Goal: Check status: Check status

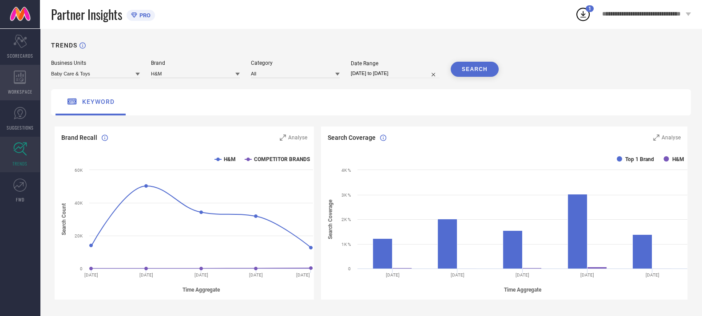
click at [33, 75] on div "WORKSPACE" at bounding box center [20, 83] width 40 height 36
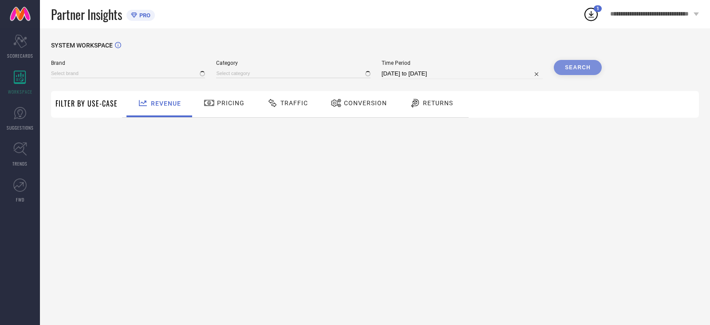
type input "H&M"
type input "All"
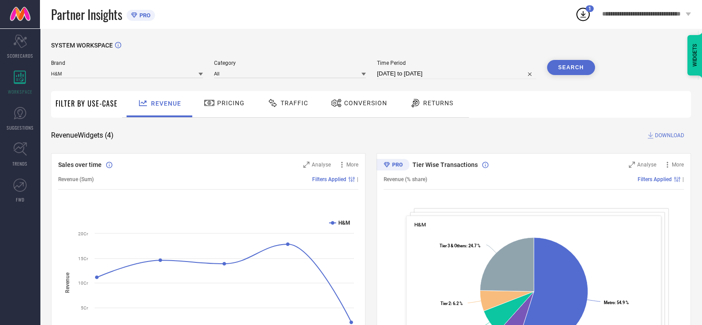
click at [219, 103] on span "Pricing" at bounding box center [231, 102] width 28 height 7
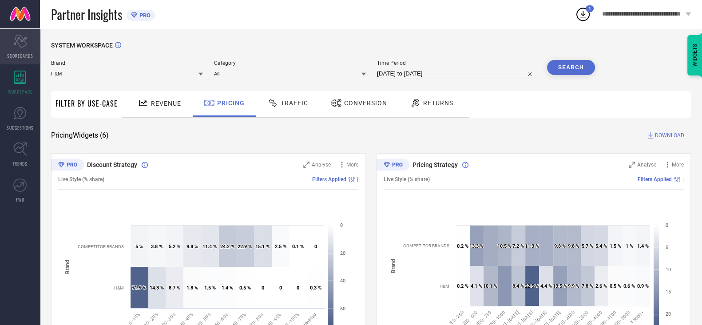
click at [25, 46] on icon "Scorecard" at bounding box center [20, 41] width 14 height 13
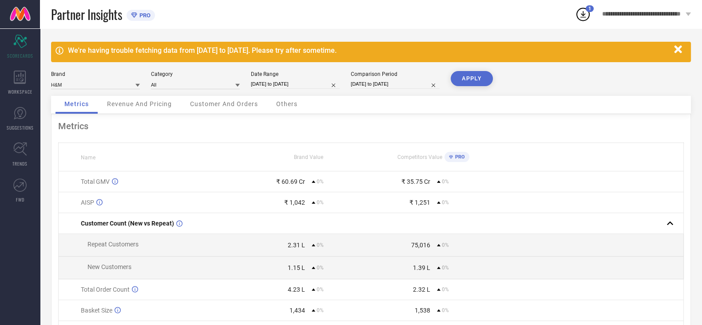
select select "7"
select select "2024"
select select "8"
select select "2024"
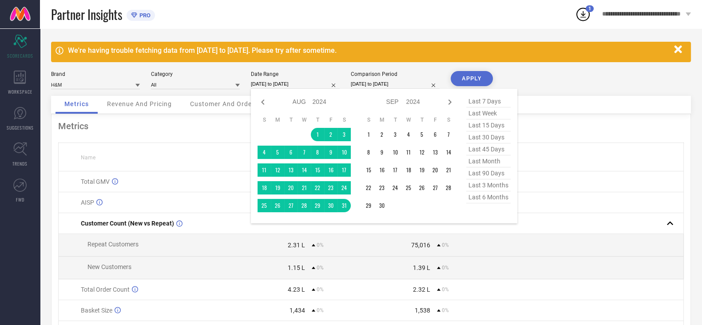
click at [280, 84] on input "[DATE] to [DATE]" at bounding box center [295, 83] width 89 height 9
click at [538, 83] on div "Brand H&M Category All Date Range [DATE] to [DATE] Jan Feb Mar Apr May Jun [DAT…" at bounding box center [371, 83] width 640 height 25
